Goal: Complete application form: Complete application form

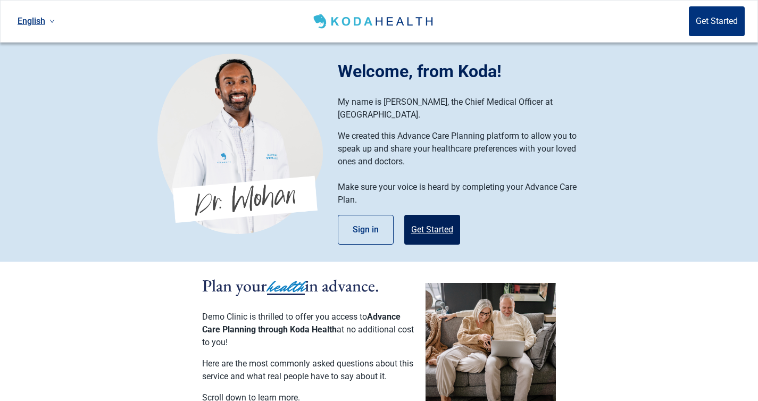
click at [416, 223] on button "Get Started" at bounding box center [433, 230] width 56 height 30
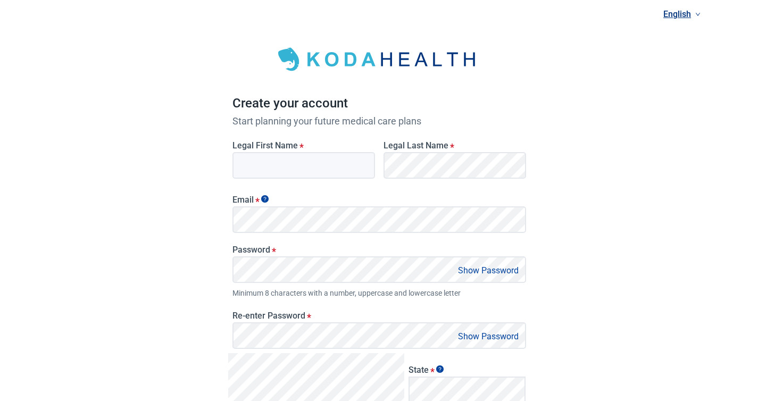
click at [314, 173] on input "Legal First Name *" at bounding box center [304, 165] width 143 height 27
type input "Test"
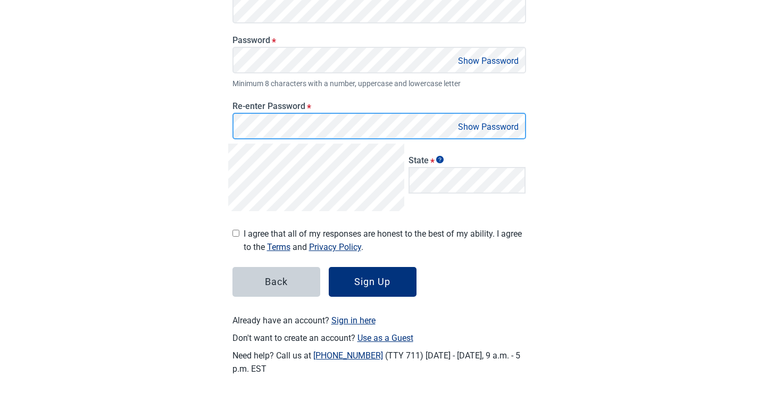
scroll to position [210, 0]
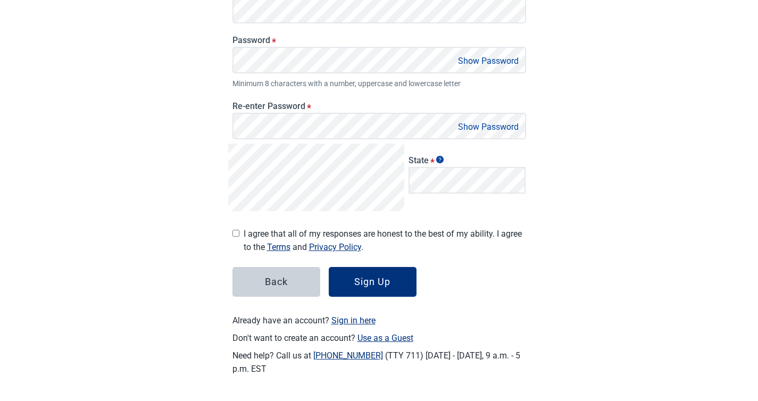
click at [557, 115] on div "Create your account Start planning your future medical care plans Legal First N…" at bounding box center [380, 104] width 426 height 594
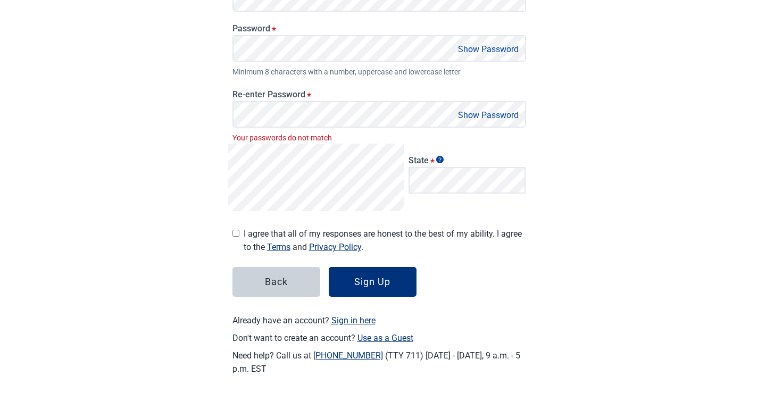
click at [470, 48] on button "Show Password" at bounding box center [488, 49] width 67 height 14
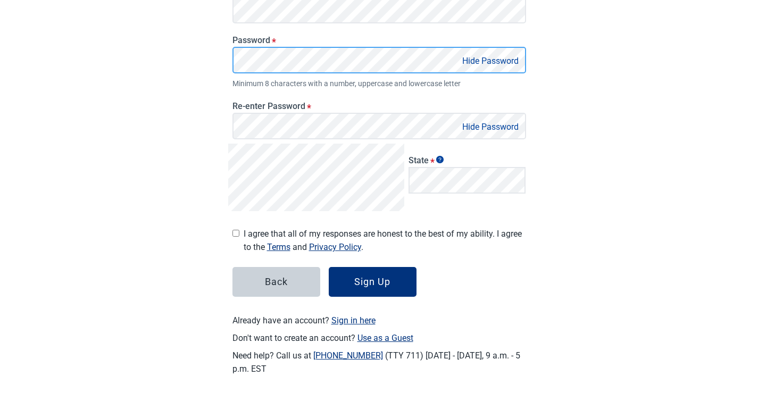
scroll to position [210, 0]
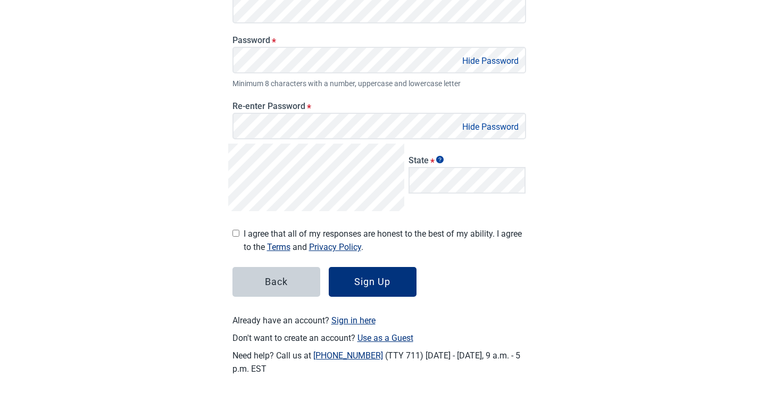
click at [597, 97] on div "English Create your account Start planning your future medical care plans Legal…" at bounding box center [379, 95] width 758 height 611
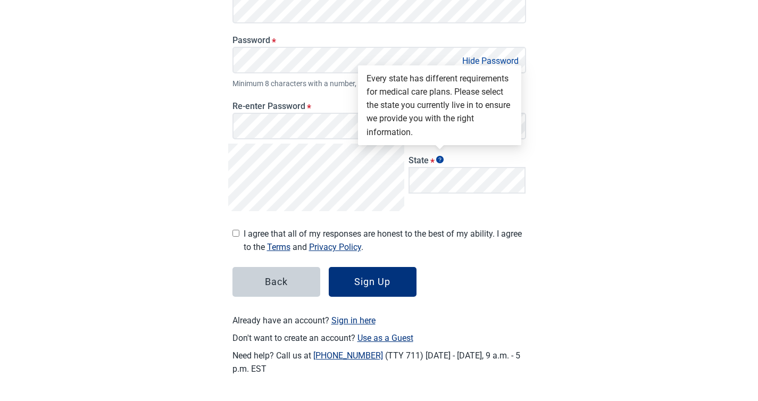
click at [459, 207] on div "State *" at bounding box center [468, 178] width 126 height 68
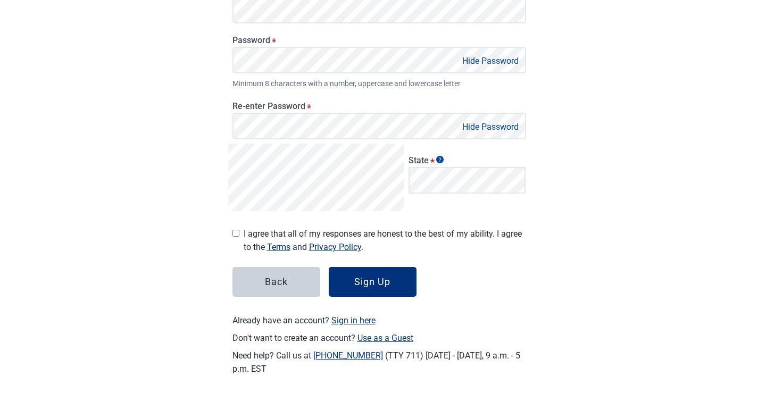
click at [234, 235] on input "I agree that all of my responses are honest to the best of my ability. I agree …" at bounding box center [236, 233] width 7 height 7
checkbox input "true"
click at [378, 279] on div "Sign Up" at bounding box center [372, 282] width 36 height 11
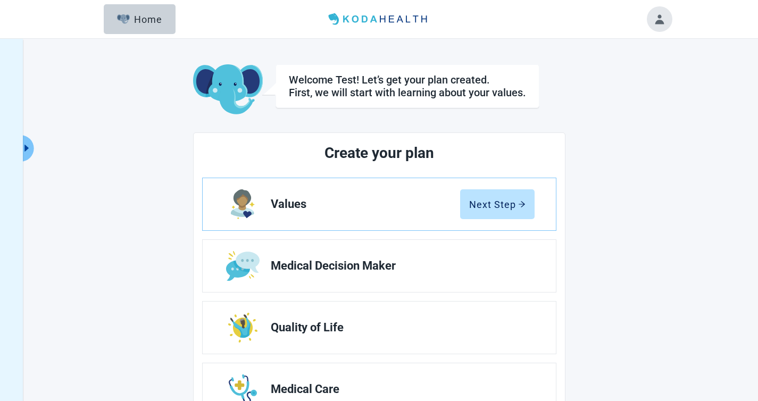
scroll to position [1, 0]
click at [658, 21] on button "Toggle account menu" at bounding box center [660, 19] width 26 height 26
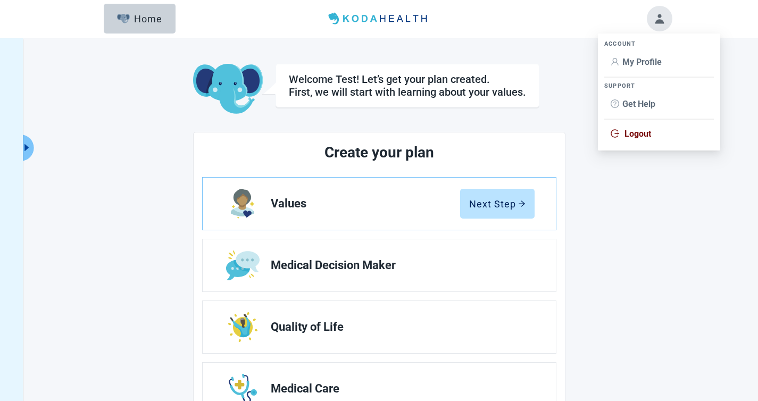
click at [642, 70] on li "My Profile" at bounding box center [660, 62] width 110 height 20
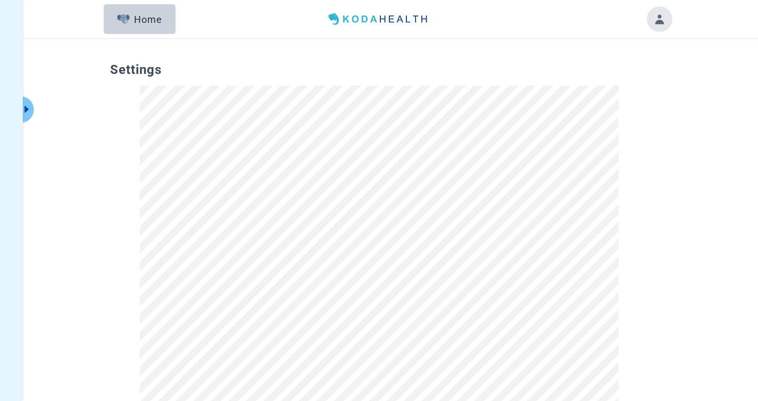
click at [321, 71] on span "Settings" at bounding box center [379, 73] width 539 height 23
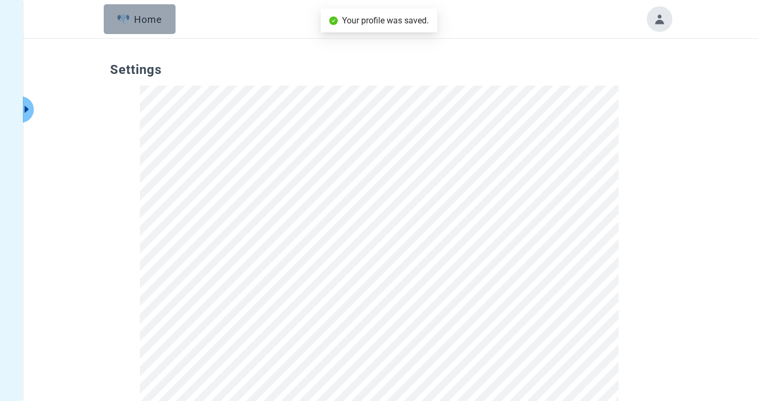
click at [142, 27] on button "Home" at bounding box center [140, 19] width 72 height 30
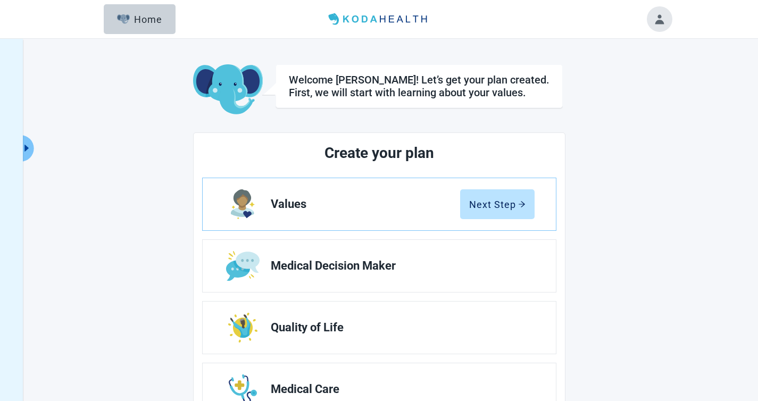
click at [32, 148] on button "Expand menu" at bounding box center [27, 148] width 13 height 27
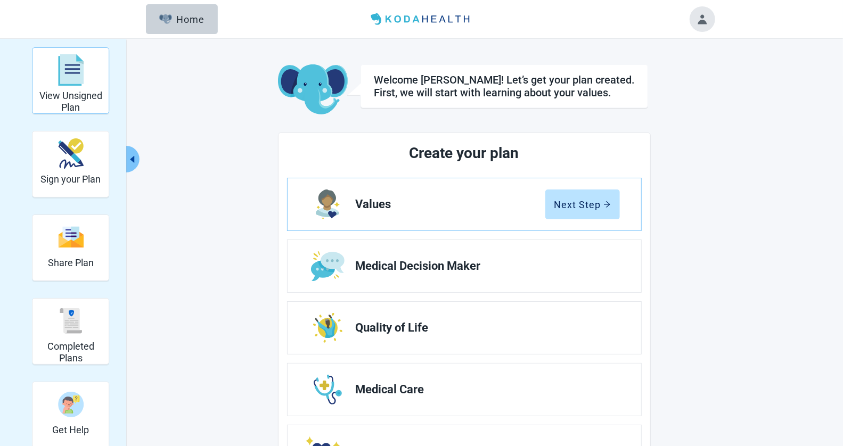
click at [95, 91] on h2 "View Unsigned Plan" at bounding box center [71, 101] width 68 height 23
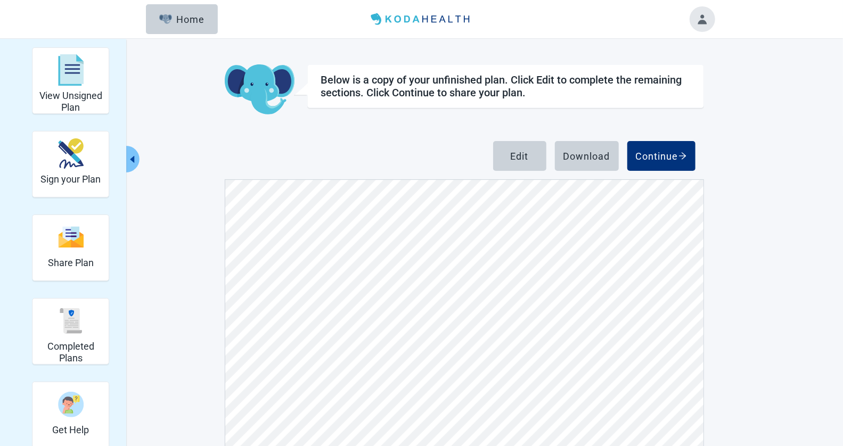
click at [702, 15] on button "Toggle account menu" at bounding box center [702, 19] width 26 height 26
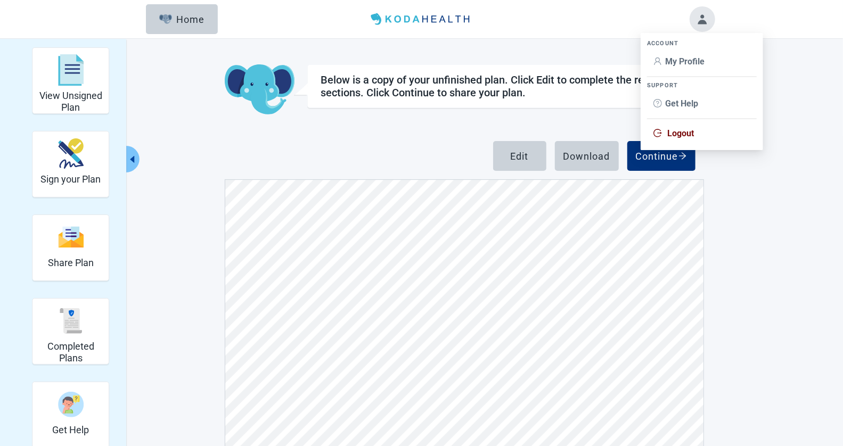
click at [678, 59] on span "My Profile" at bounding box center [684, 61] width 39 height 10
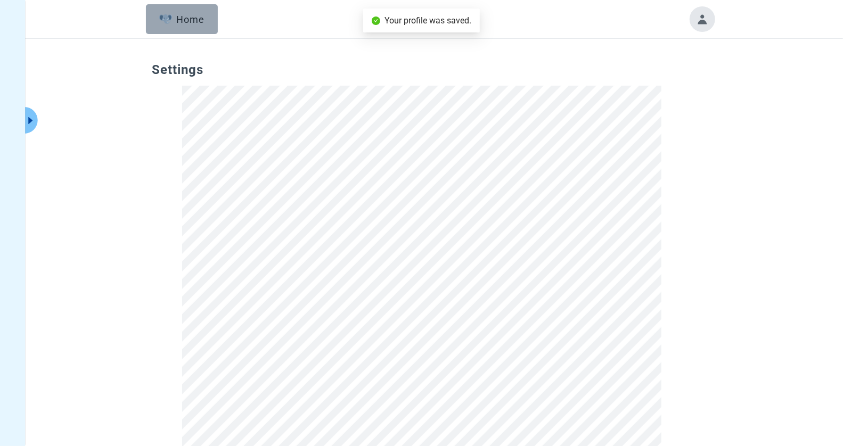
click at [195, 21] on div "Home" at bounding box center [182, 19] width 46 height 11
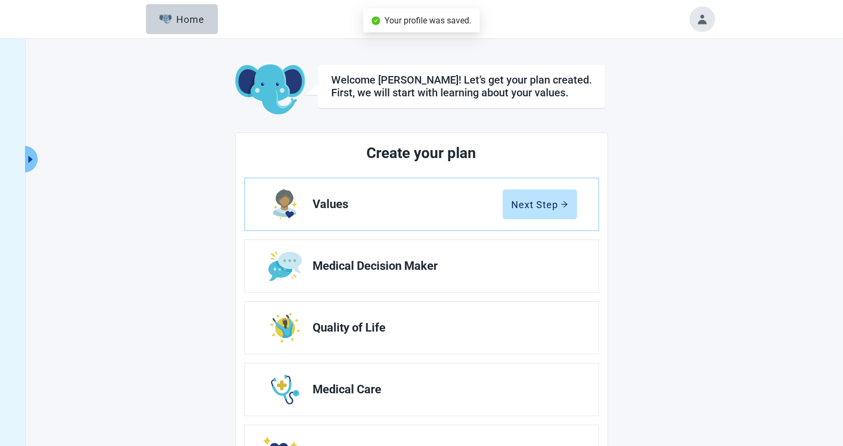
click at [37, 154] on button "Expand menu" at bounding box center [30, 159] width 13 height 27
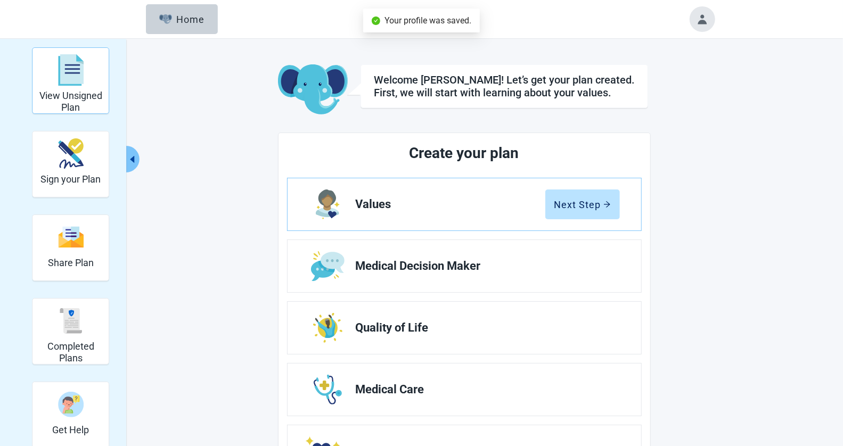
click at [73, 89] on div "View Unsigned Plan" at bounding box center [71, 80] width 68 height 61
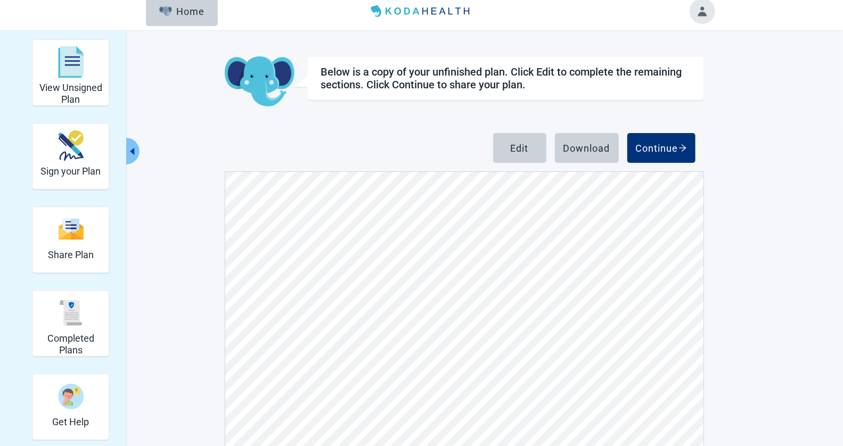
scroll to position [678, 0]
click at [685, 153] on button "Continue" at bounding box center [661, 148] width 68 height 30
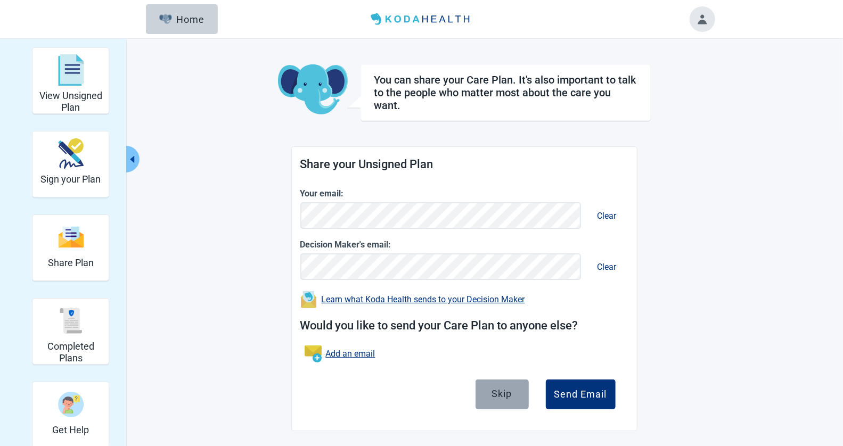
click at [507, 393] on div "Skip" at bounding box center [502, 393] width 20 height 11
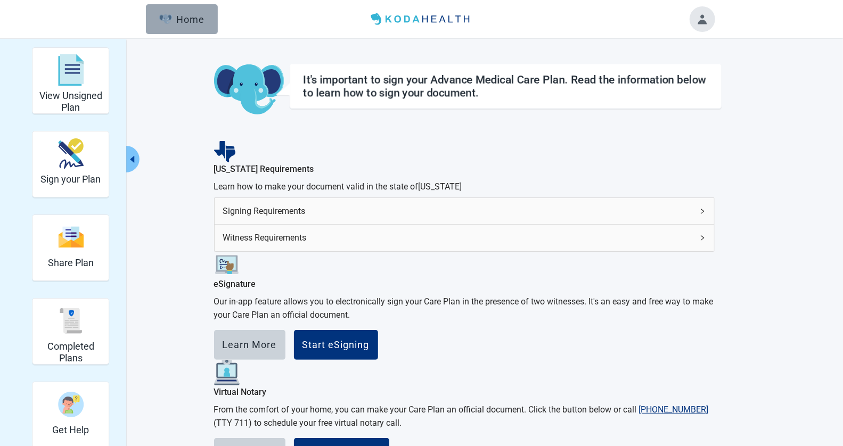
click at [181, 31] on button "Home" at bounding box center [182, 19] width 72 height 30
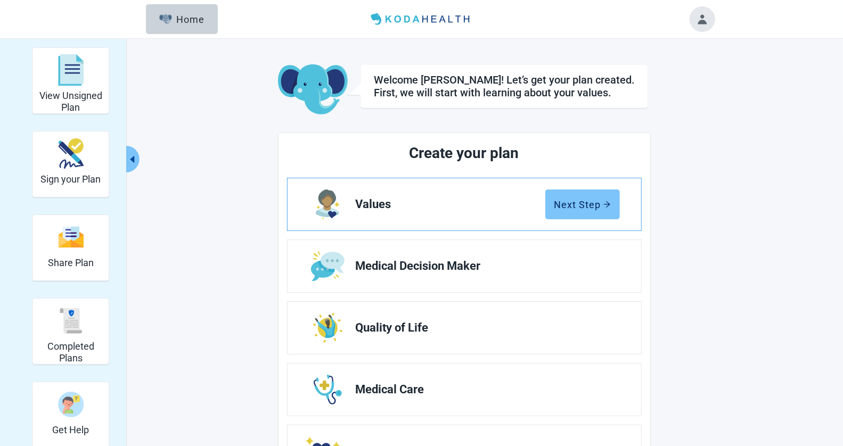
click at [554, 209] on button "Next Step" at bounding box center [582, 204] width 75 height 30
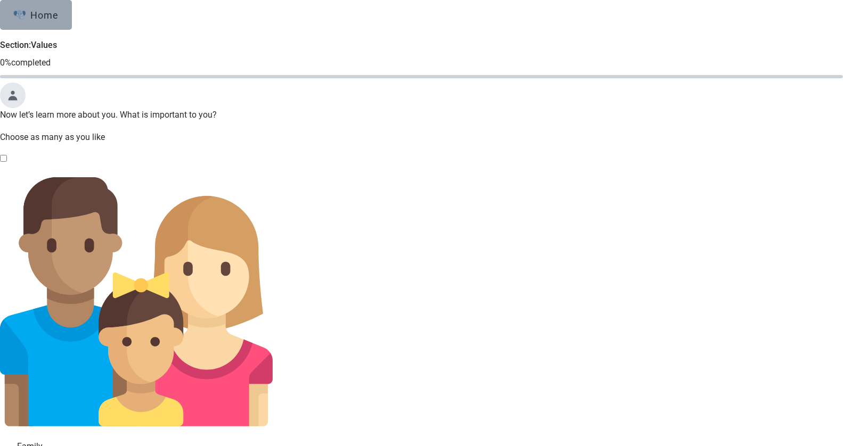
click at [59, 20] on div "Home" at bounding box center [36, 15] width 46 height 11
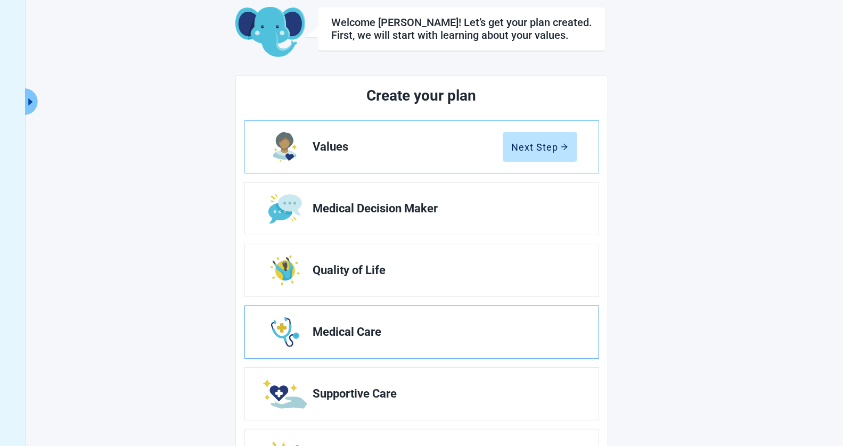
scroll to position [61, 0]
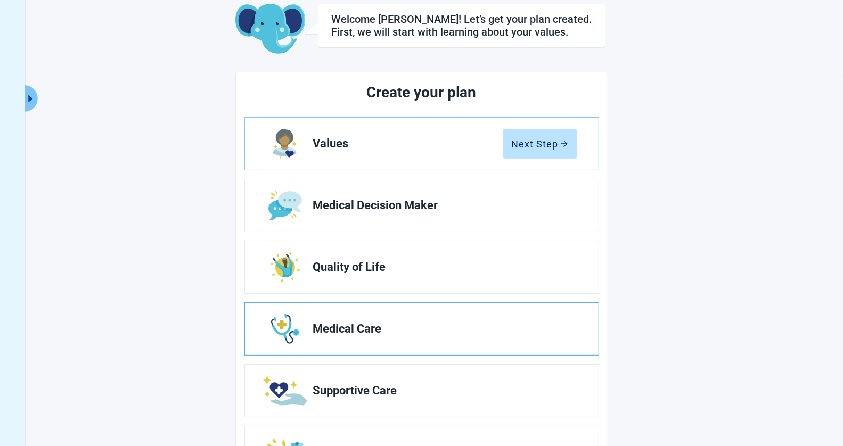
click at [367, 333] on span "Medical Care" at bounding box center [440, 329] width 255 height 13
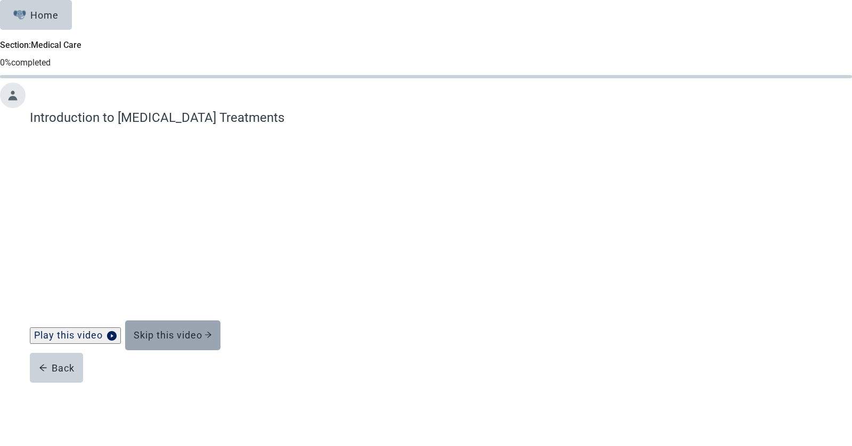
click at [212, 340] on div "Skip this video" at bounding box center [173, 335] width 78 height 11
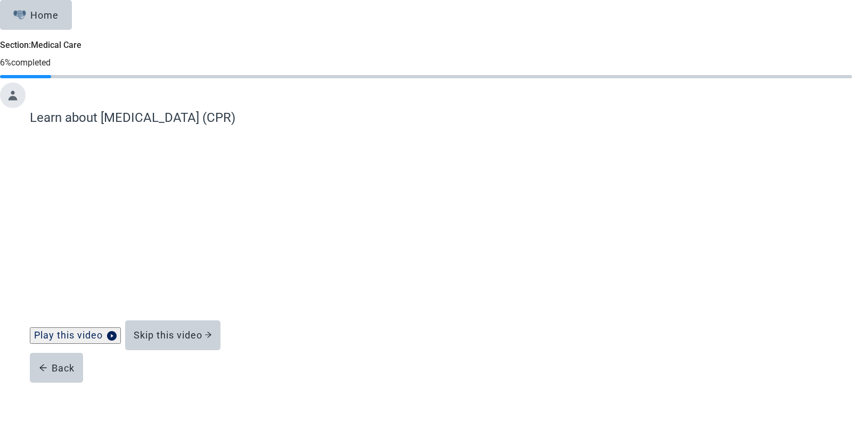
click at [754, 325] on div "Learn about [MEDICAL_DATA] (CPR) Play this video Skip this video Back" at bounding box center [426, 245] width 852 height 275
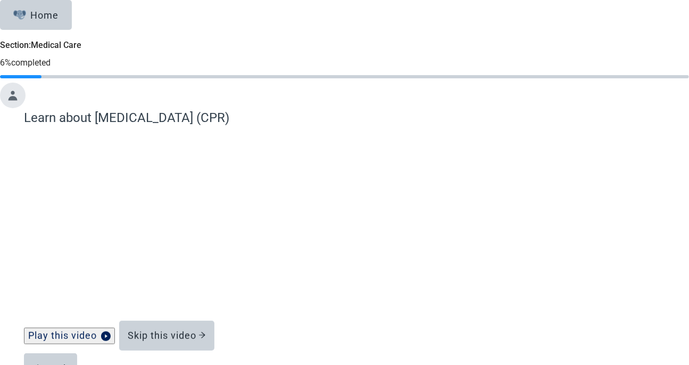
click at [612, 203] on div "Learn about [MEDICAL_DATA] (CPR) Play this video Skip this video Back" at bounding box center [344, 245] width 689 height 275
click at [610, 257] on div "Learn about [MEDICAL_DATA] (CPR) Play this video Skip this video Back" at bounding box center [344, 245] width 689 height 275
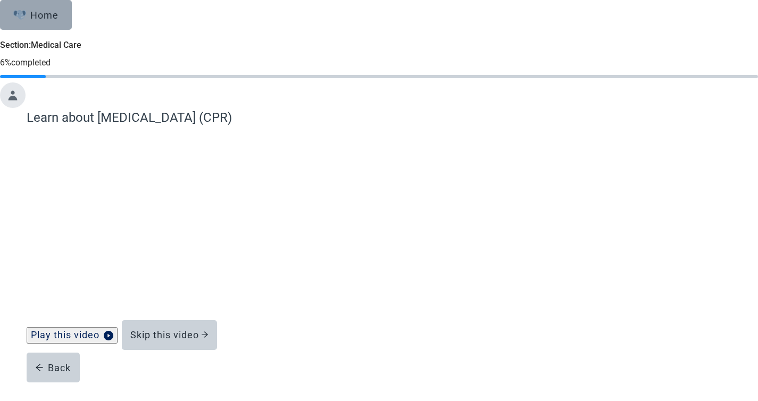
click at [59, 20] on div "Home" at bounding box center [36, 15] width 46 height 11
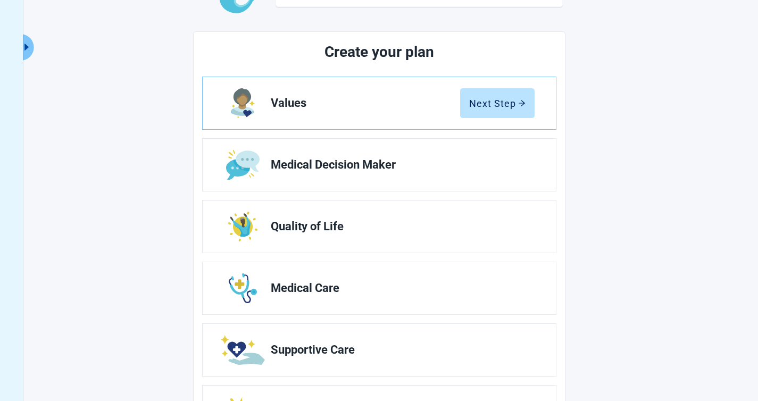
scroll to position [101, 0]
